Goal: Navigation & Orientation: Find specific page/section

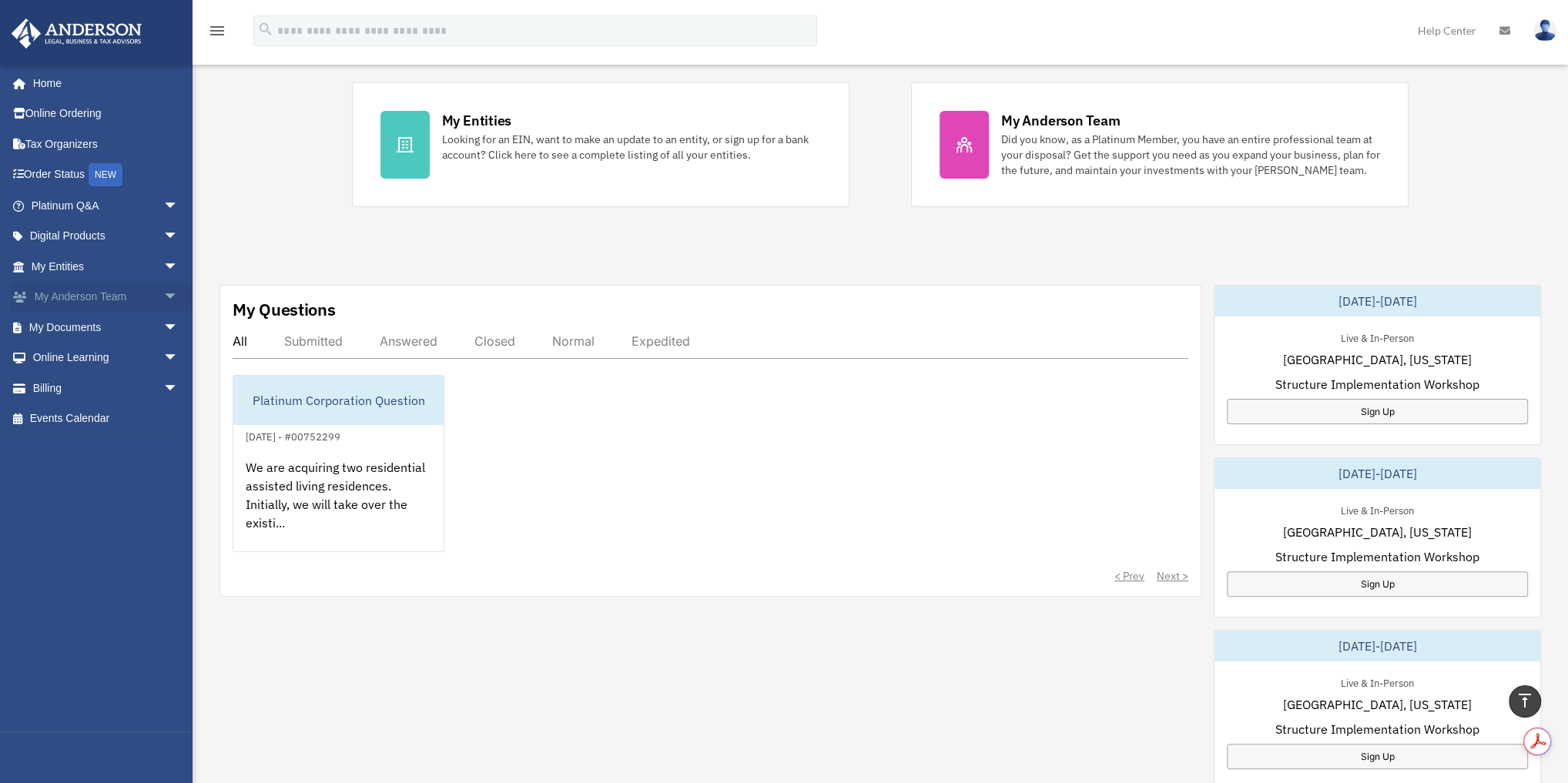
click at [88, 298] on link "My [PERSON_NAME] Team arrow_drop_down" at bounding box center [106, 297] width 191 height 31
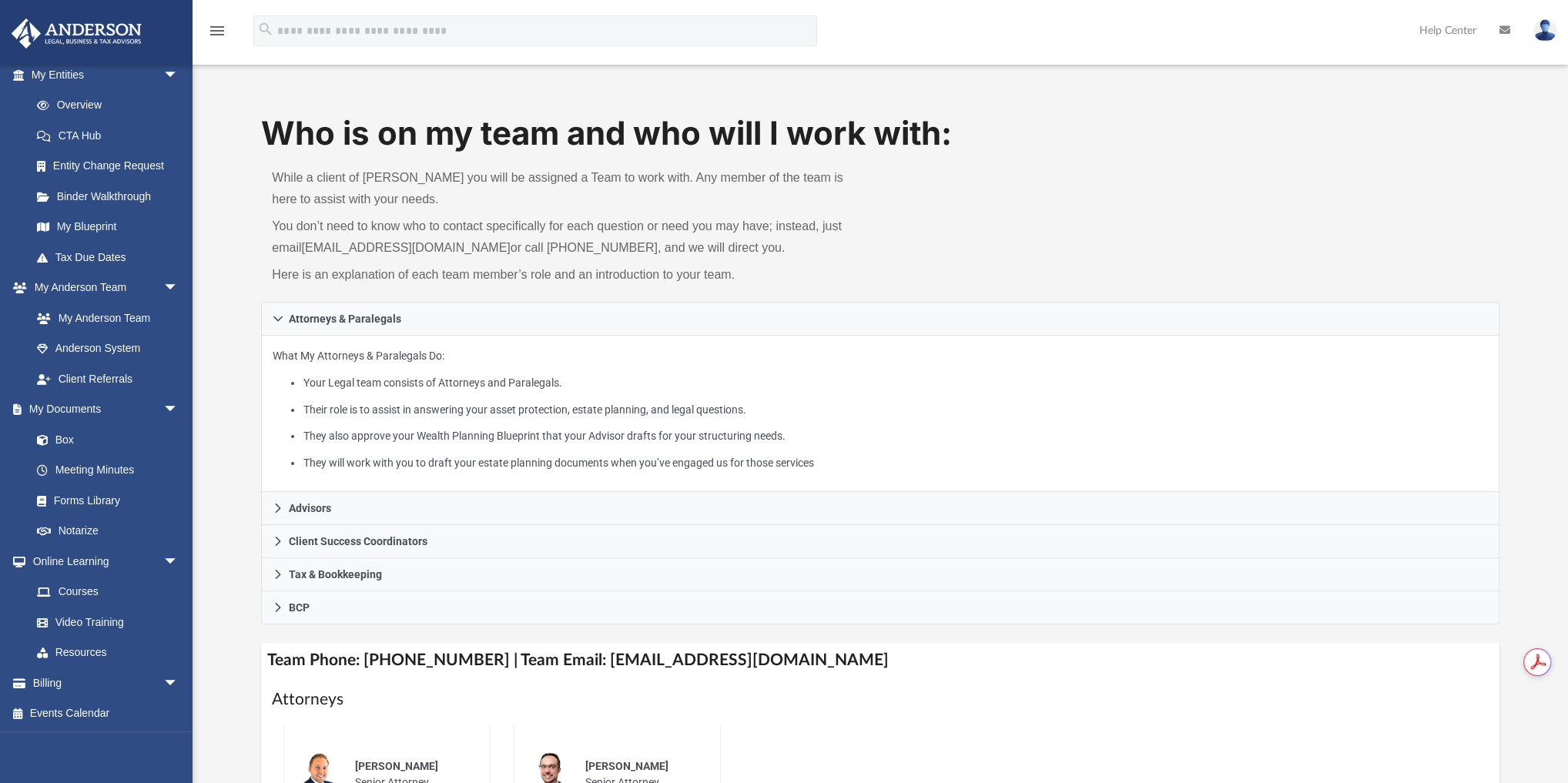
click at [1505, 33] on icon at bounding box center [1504, 30] width 11 height 11
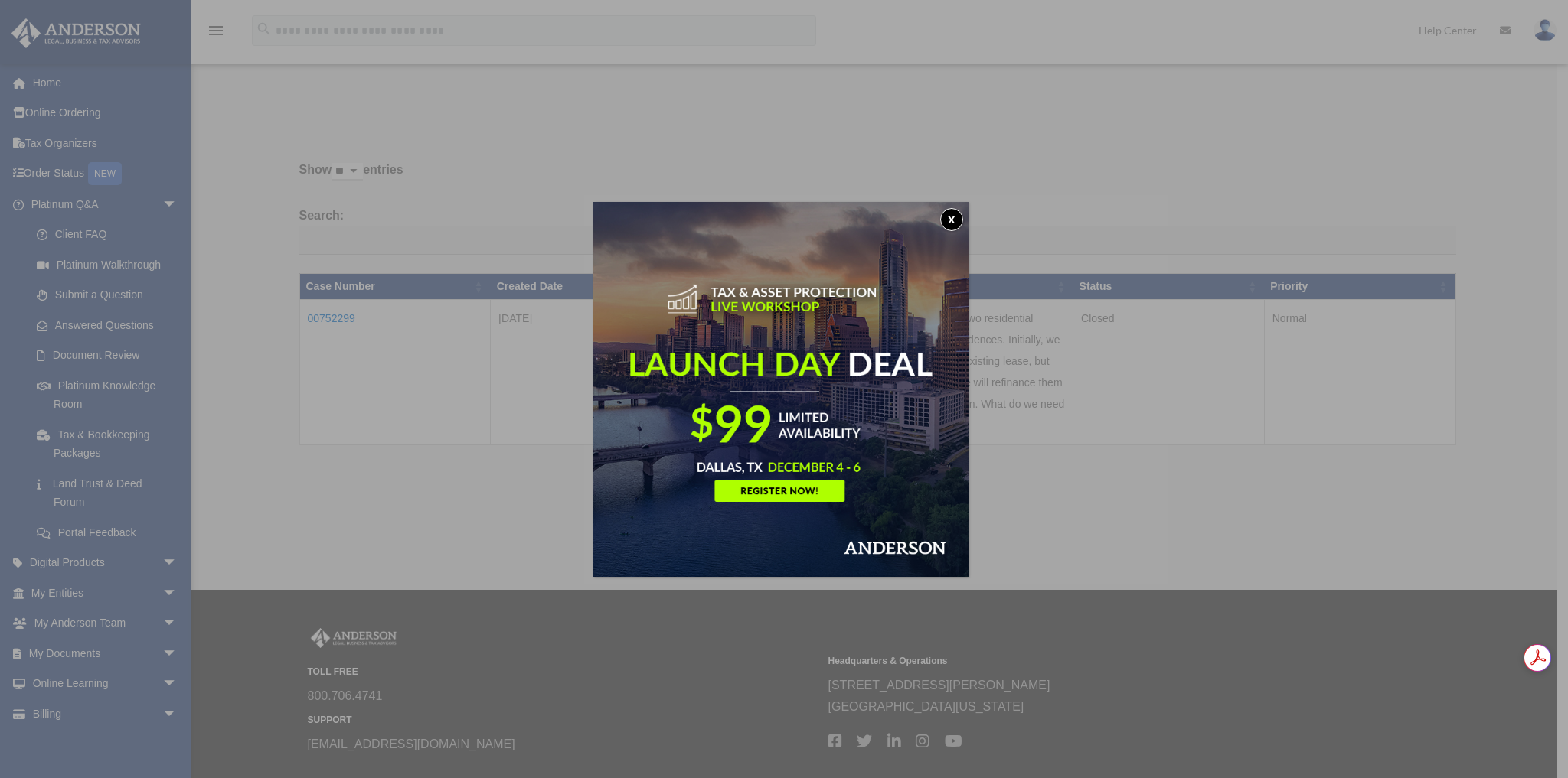
click at [957, 216] on button "x" at bounding box center [952, 219] width 23 height 23
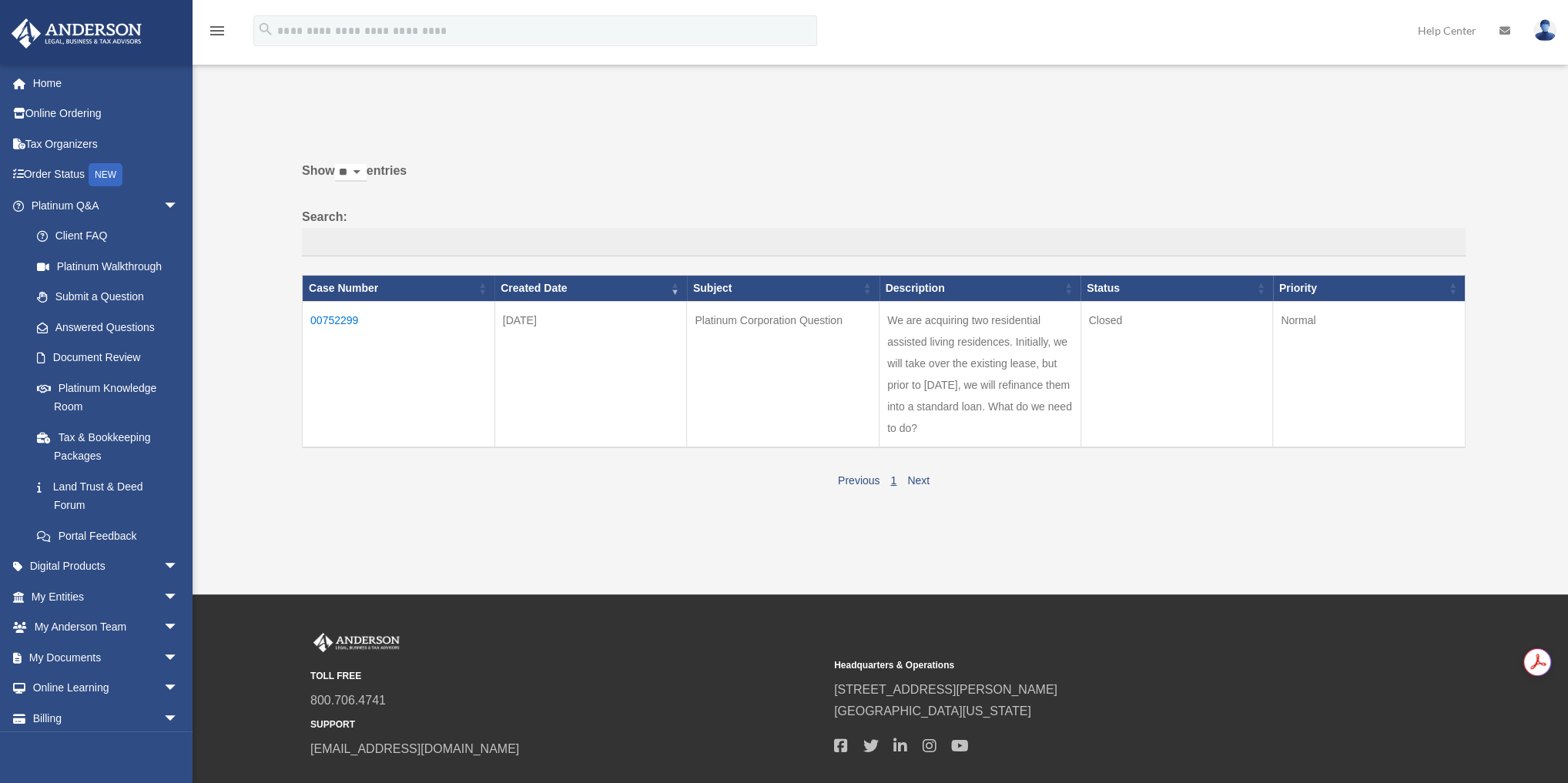
click at [1441, 37] on link "Help Center" at bounding box center [1446, 31] width 81 height 61
click at [1443, 26] on link "Help Center" at bounding box center [1446, 31] width 81 height 61
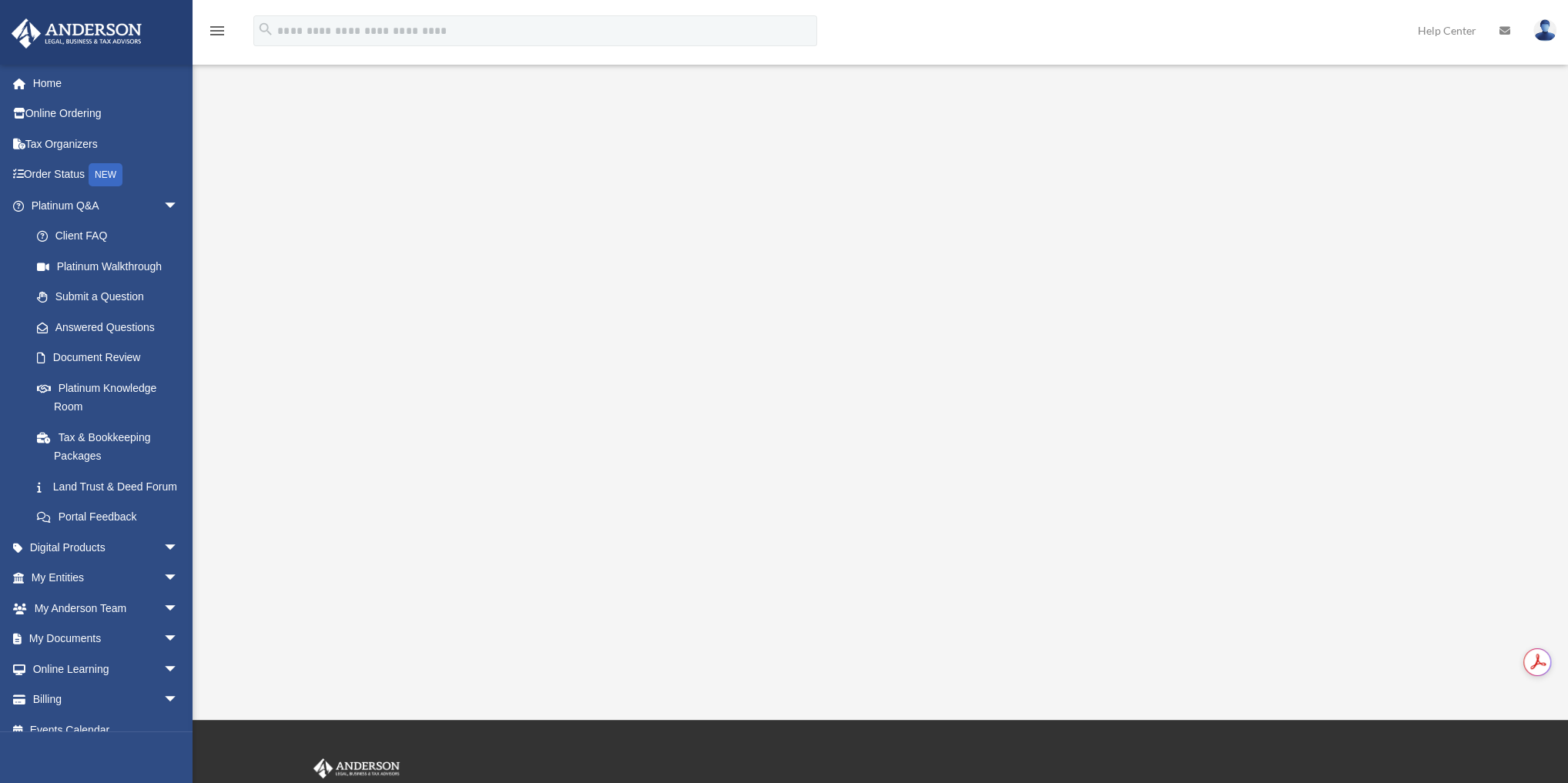
click at [1547, 25] on img at bounding box center [1544, 30] width 23 height 22
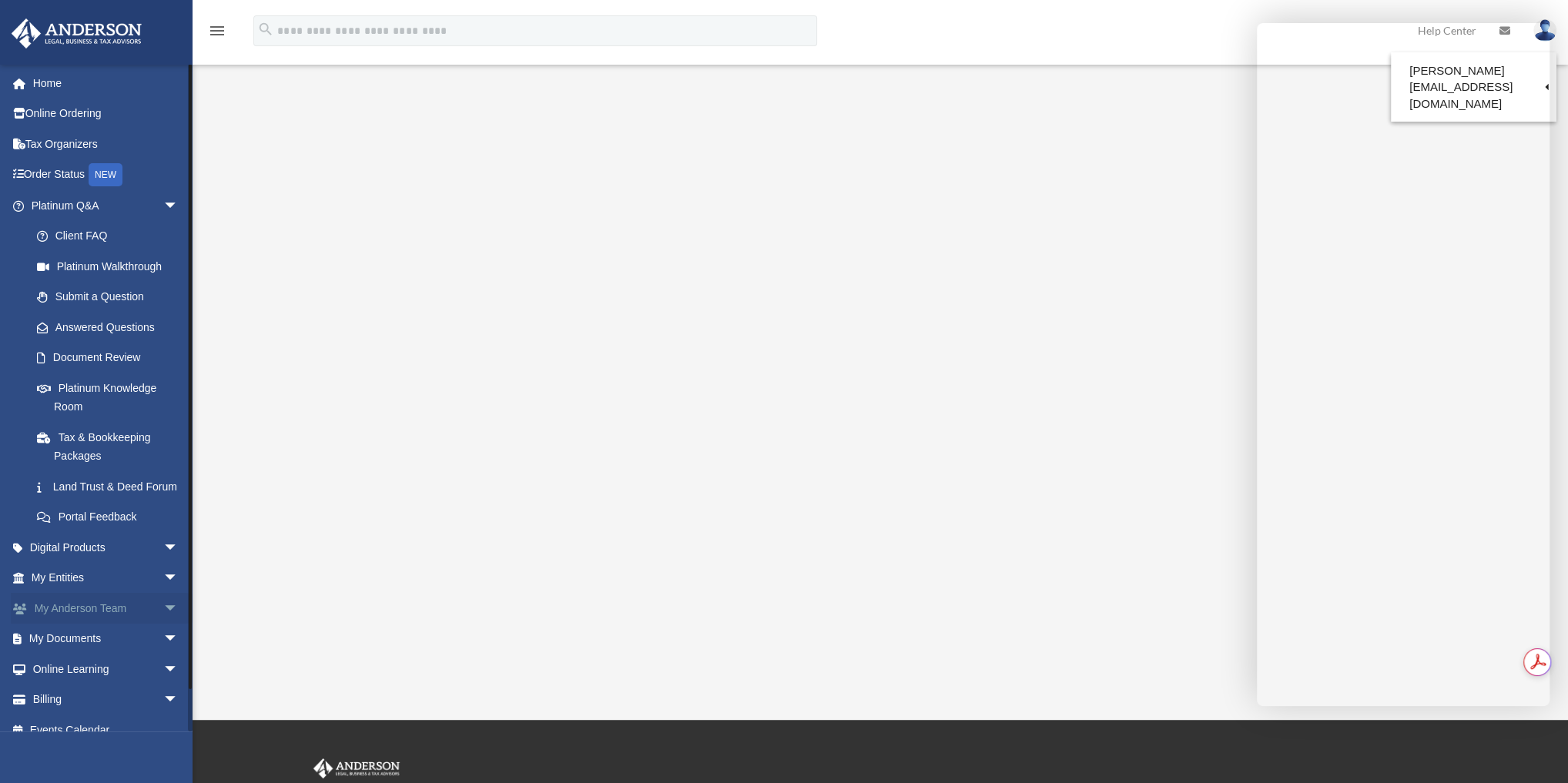
click at [163, 624] on span "arrow_drop_down" at bounding box center [179, 608] width 31 height 32
click at [121, 712] on link "Client Referrals" at bounding box center [112, 700] width 181 height 31
